Goal: Task Accomplishment & Management: Use online tool/utility

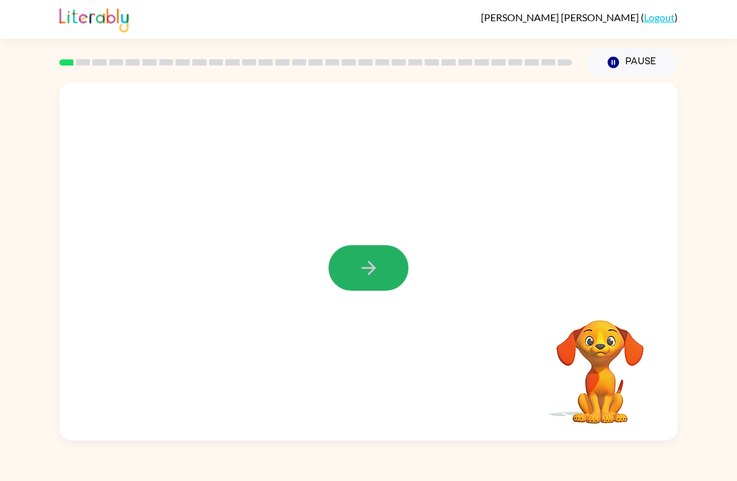
click at [358, 280] on button "button" at bounding box center [368, 268] width 80 height 46
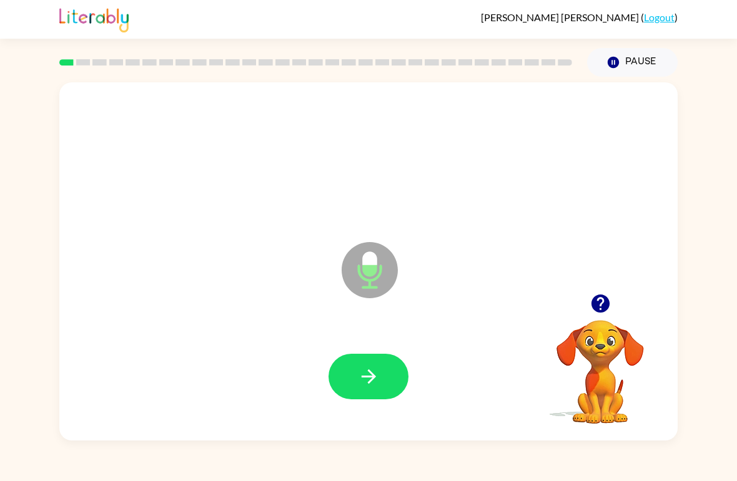
click at [368, 383] on icon "button" at bounding box center [368, 377] width 14 height 14
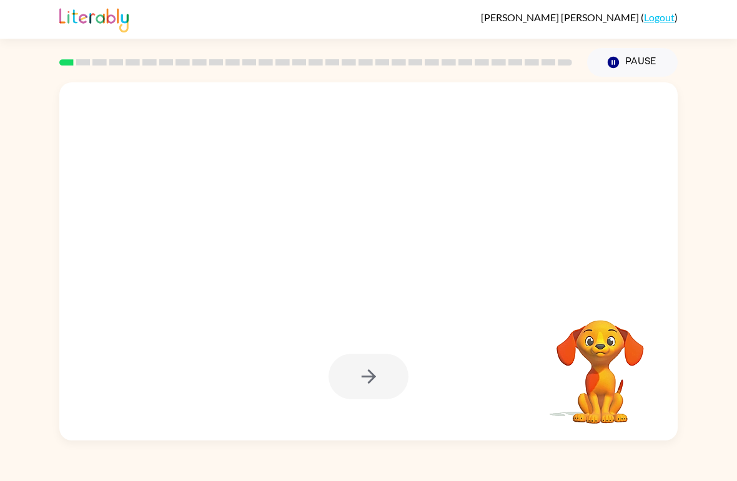
click at [377, 376] on div at bounding box center [368, 377] width 80 height 46
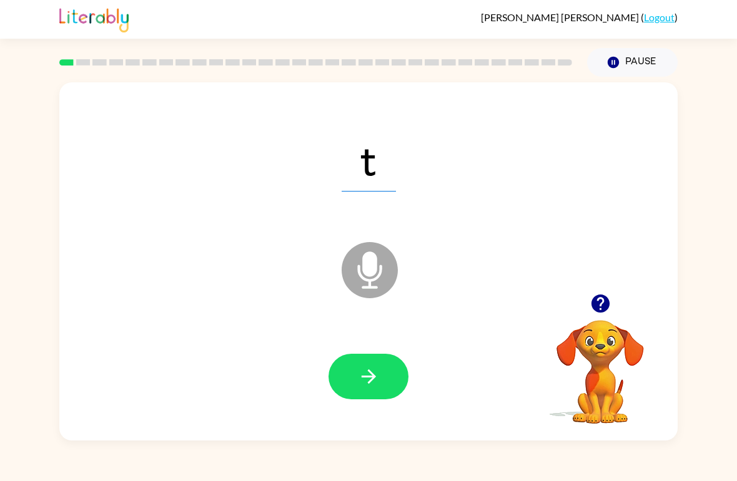
click at [375, 387] on icon "button" at bounding box center [369, 377] width 22 height 22
click at [377, 378] on icon "button" at bounding box center [369, 377] width 22 height 22
click at [376, 378] on icon "button" at bounding box center [369, 377] width 22 height 22
click at [373, 376] on icon "button" at bounding box center [368, 377] width 14 height 14
click at [372, 393] on button "button" at bounding box center [368, 377] width 80 height 46
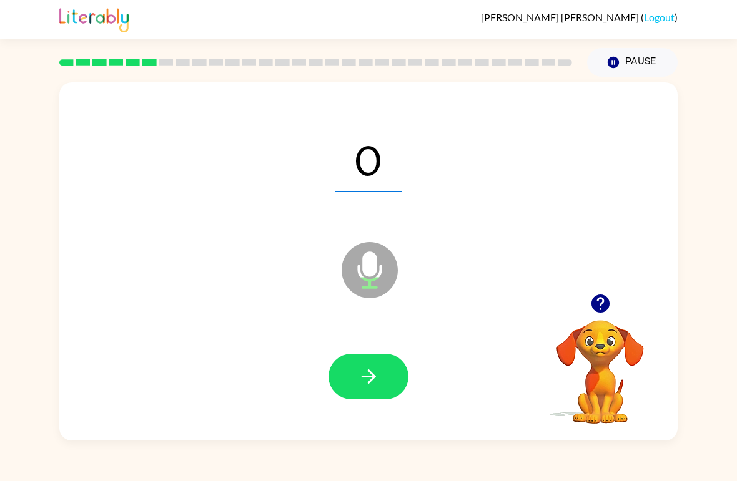
click at [365, 375] on icon "button" at bounding box center [369, 377] width 22 height 22
click at [370, 381] on icon "button" at bounding box center [369, 377] width 22 height 22
click at [366, 381] on icon "button" at bounding box center [369, 377] width 22 height 22
click at [366, 385] on icon "button" at bounding box center [369, 377] width 22 height 22
click at [365, 388] on icon "button" at bounding box center [369, 377] width 22 height 22
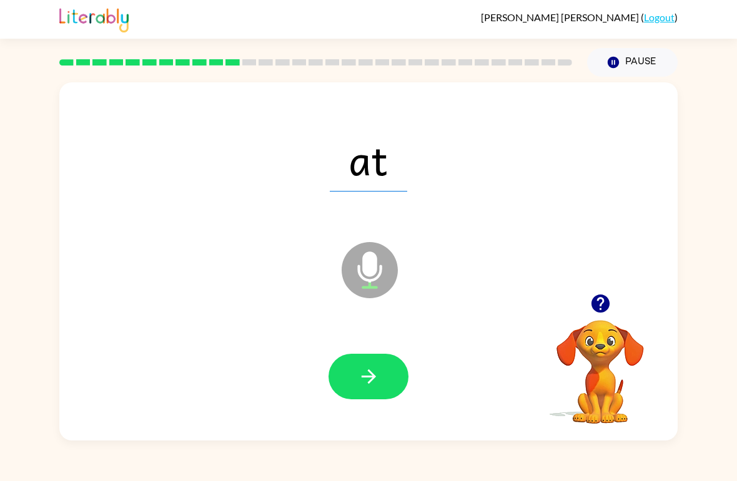
click at [386, 371] on button "button" at bounding box center [368, 377] width 80 height 46
click at [373, 386] on icon "button" at bounding box center [369, 377] width 22 height 22
click at [374, 376] on icon "button" at bounding box center [368, 377] width 14 height 14
click at [371, 373] on icon "button" at bounding box center [369, 377] width 22 height 22
click at [376, 377] on icon "button" at bounding box center [369, 377] width 22 height 22
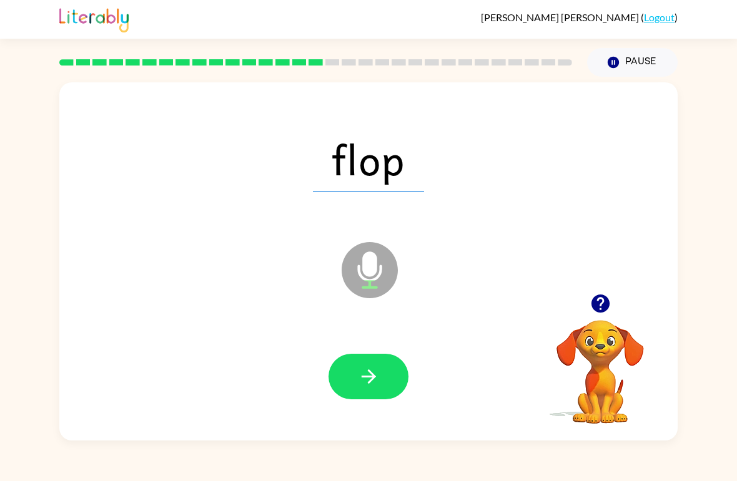
click at [378, 391] on button "button" at bounding box center [368, 377] width 80 height 46
click at [368, 387] on icon "button" at bounding box center [369, 377] width 22 height 22
click at [380, 375] on button "button" at bounding box center [368, 377] width 80 height 46
click at [385, 370] on button "button" at bounding box center [368, 377] width 80 height 46
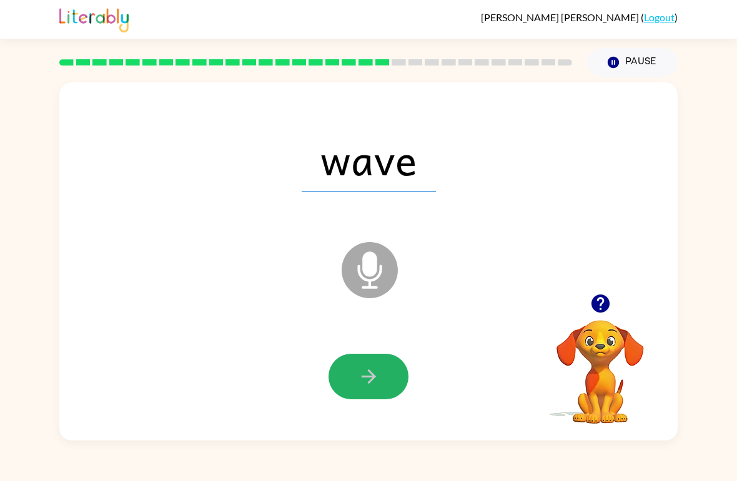
click at [378, 368] on icon "button" at bounding box center [369, 377] width 22 height 22
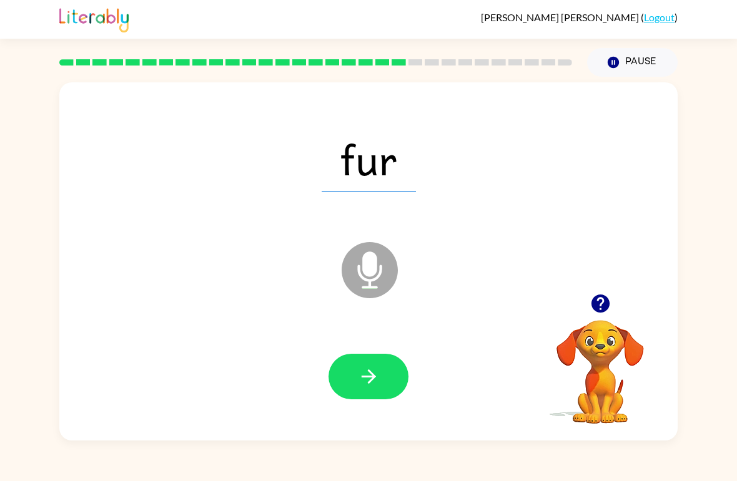
click at [370, 375] on icon "button" at bounding box center [369, 377] width 22 height 22
click at [594, 370] on video "Your browser must support playing .mp4 files to use Literably. Please try using…" at bounding box center [600, 363] width 125 height 125
click at [386, 375] on button "button" at bounding box center [368, 377] width 80 height 46
click at [375, 394] on button "button" at bounding box center [368, 377] width 80 height 46
click at [377, 376] on icon "button" at bounding box center [369, 377] width 22 height 22
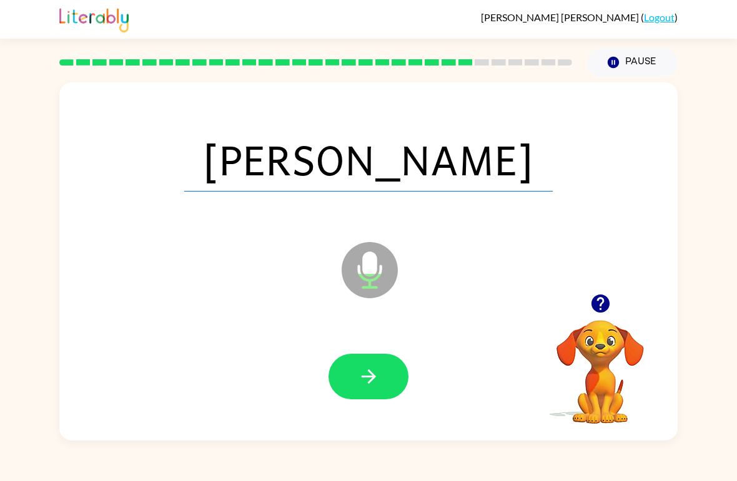
click at [375, 362] on button "button" at bounding box center [368, 377] width 80 height 46
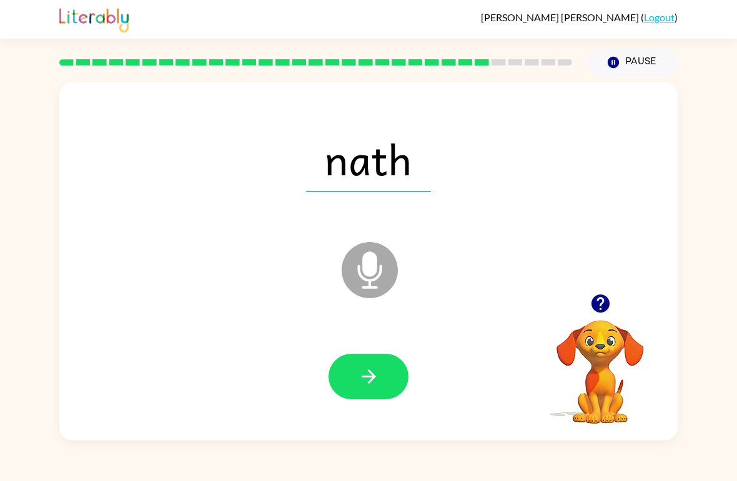
click at [379, 377] on icon "button" at bounding box center [369, 377] width 22 height 22
click at [381, 390] on button "button" at bounding box center [368, 377] width 80 height 46
click at [371, 372] on icon "button" at bounding box center [369, 377] width 22 height 22
click at [376, 370] on icon "button" at bounding box center [369, 377] width 22 height 22
click at [387, 369] on button "button" at bounding box center [368, 377] width 80 height 46
